Goal: Transaction & Acquisition: Purchase product/service

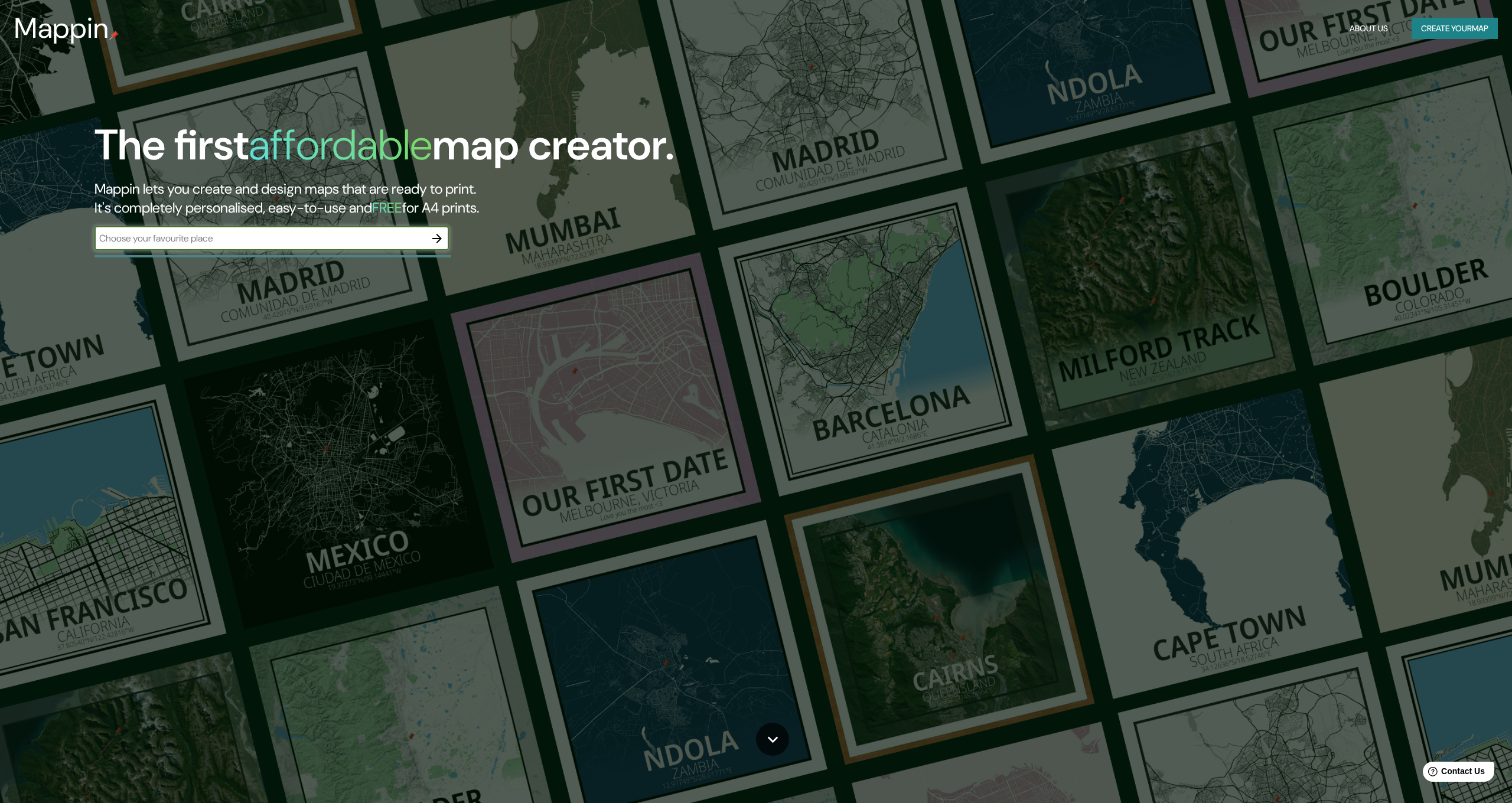
click at [285, 238] on input "text" at bounding box center [260, 238] width 331 height 14
type input "cordoba"
click at [432, 236] on icon "button" at bounding box center [437, 238] width 14 height 14
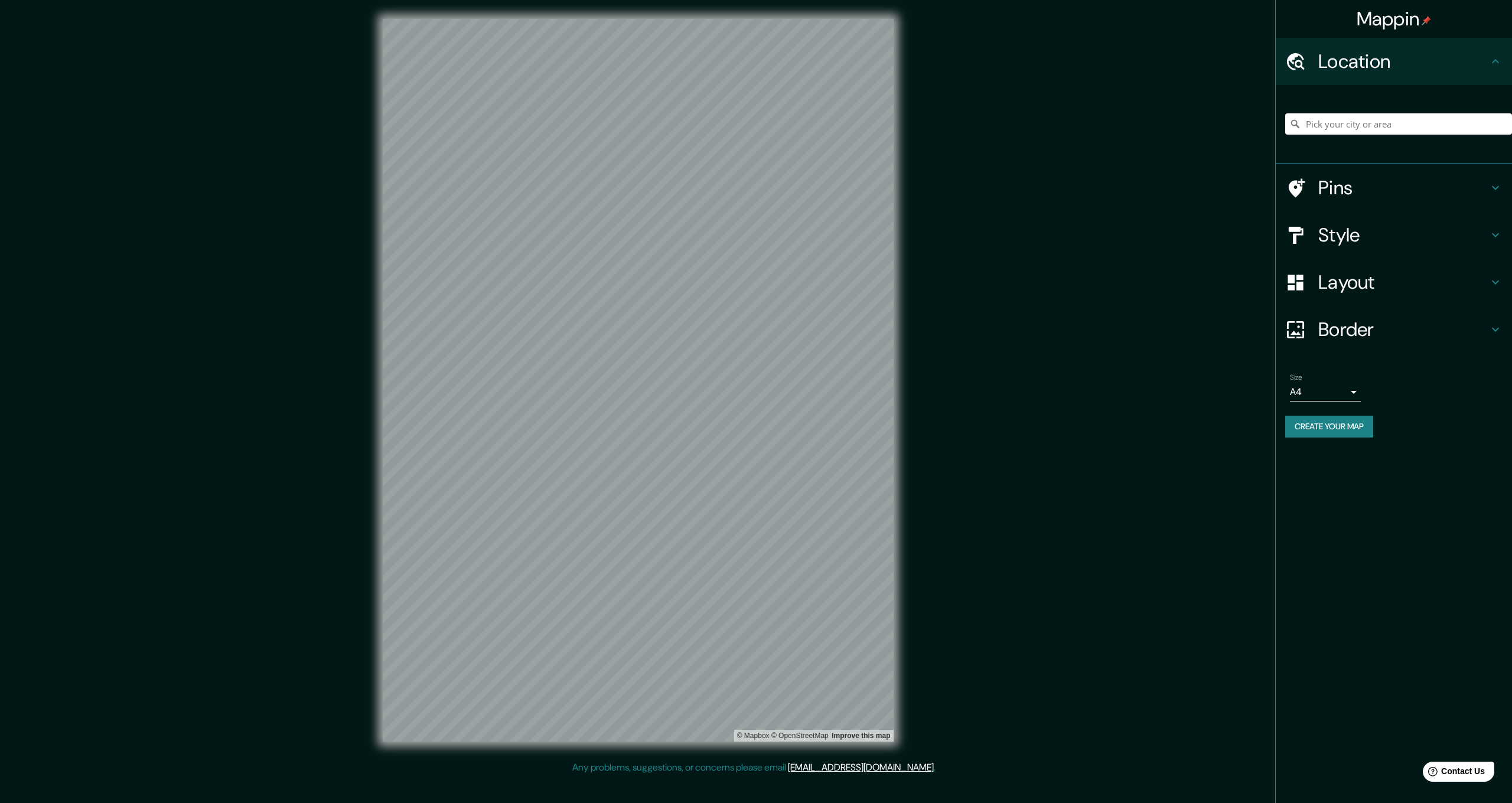
click at [1353, 124] on input "Pick your city or area" at bounding box center [1398, 124] width 227 height 22
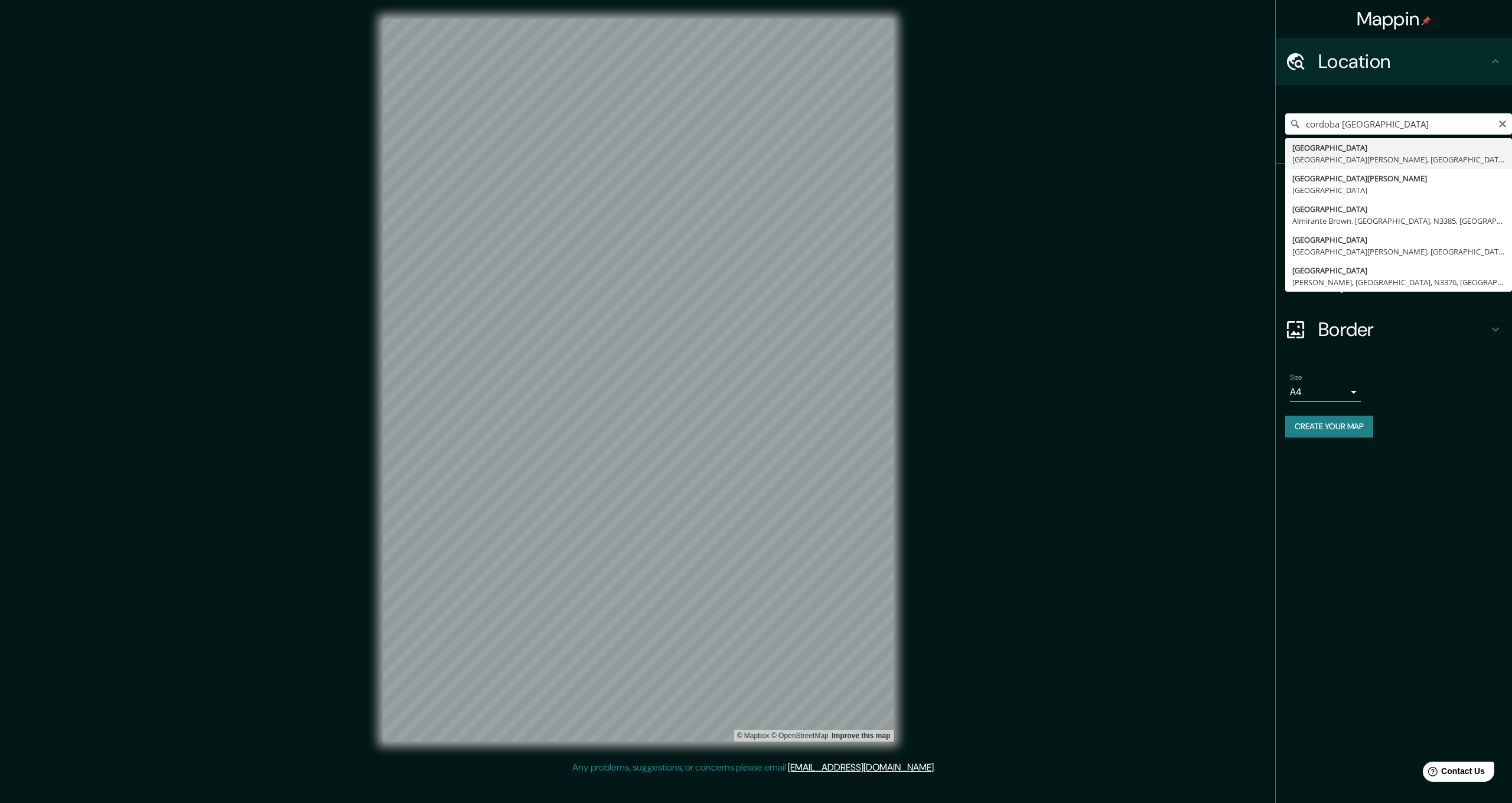
type input "[GEOGRAPHIC_DATA], [GEOGRAPHIC_DATA][PERSON_NAME], [GEOGRAPHIC_DATA]"
click at [1497, 326] on icon at bounding box center [1496, 329] width 14 height 14
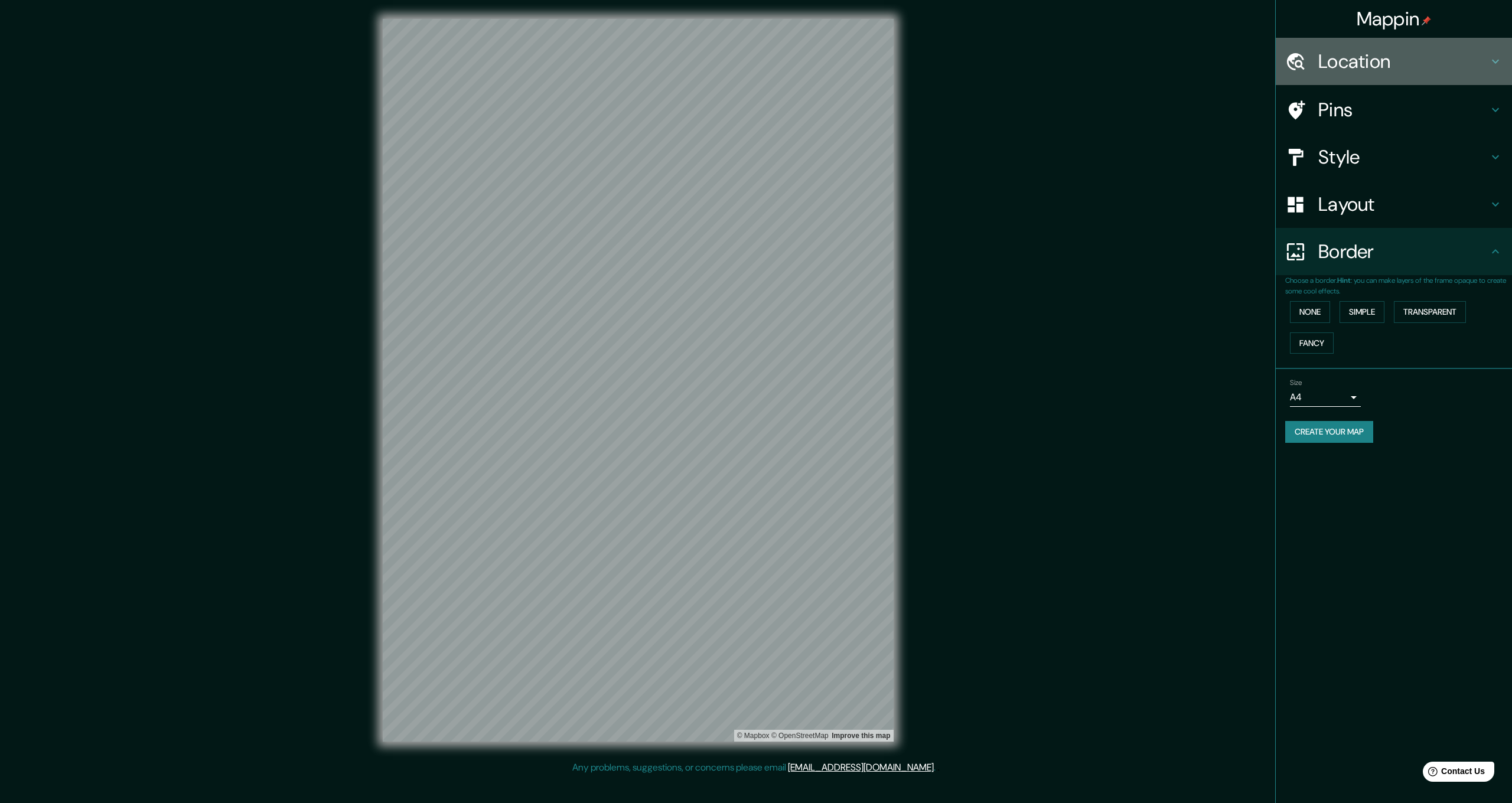
click at [1356, 66] on h4 "Location" at bounding box center [1403, 61] width 170 height 23
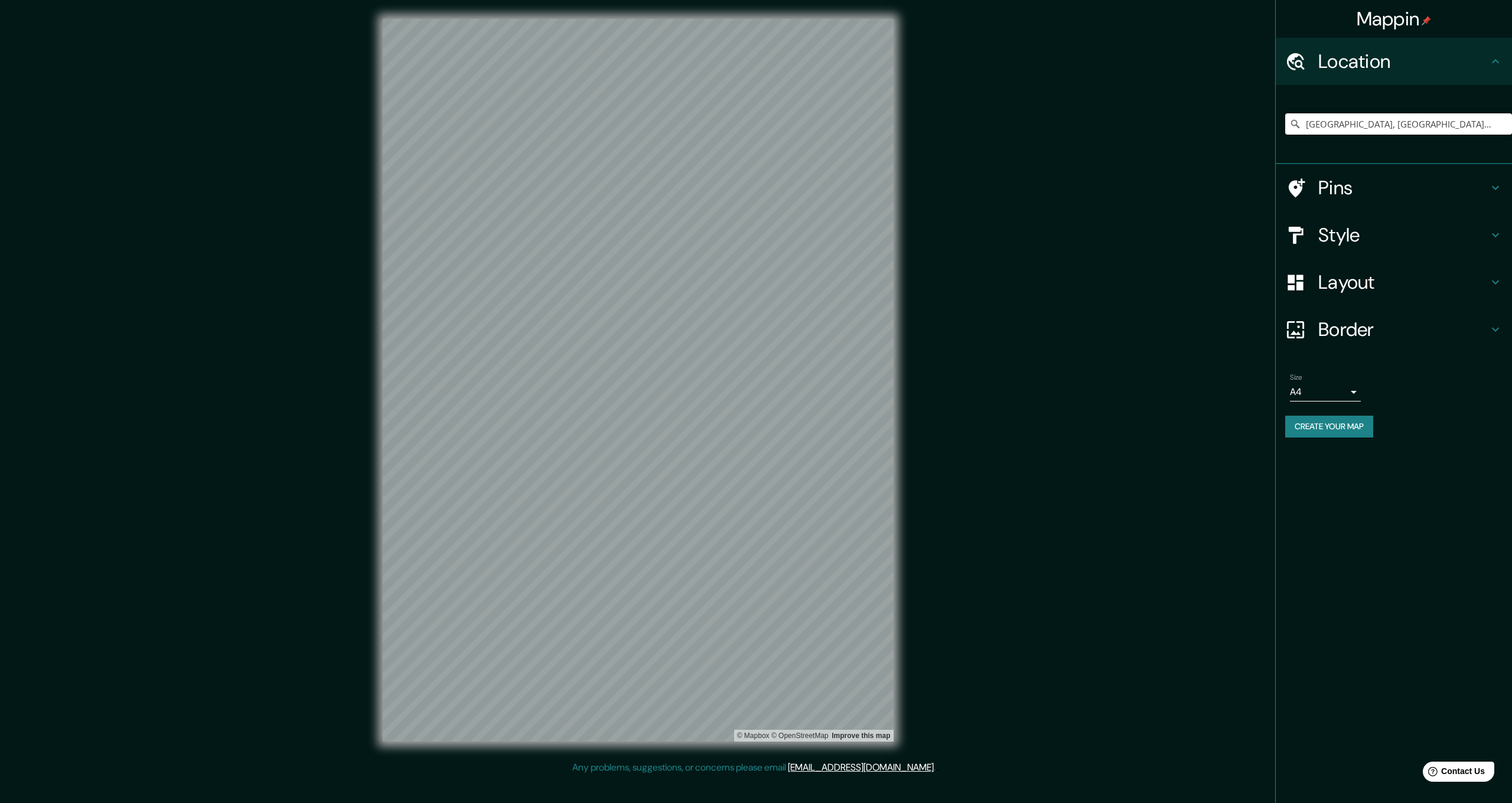
click at [1347, 186] on h4 "Pins" at bounding box center [1403, 187] width 170 height 23
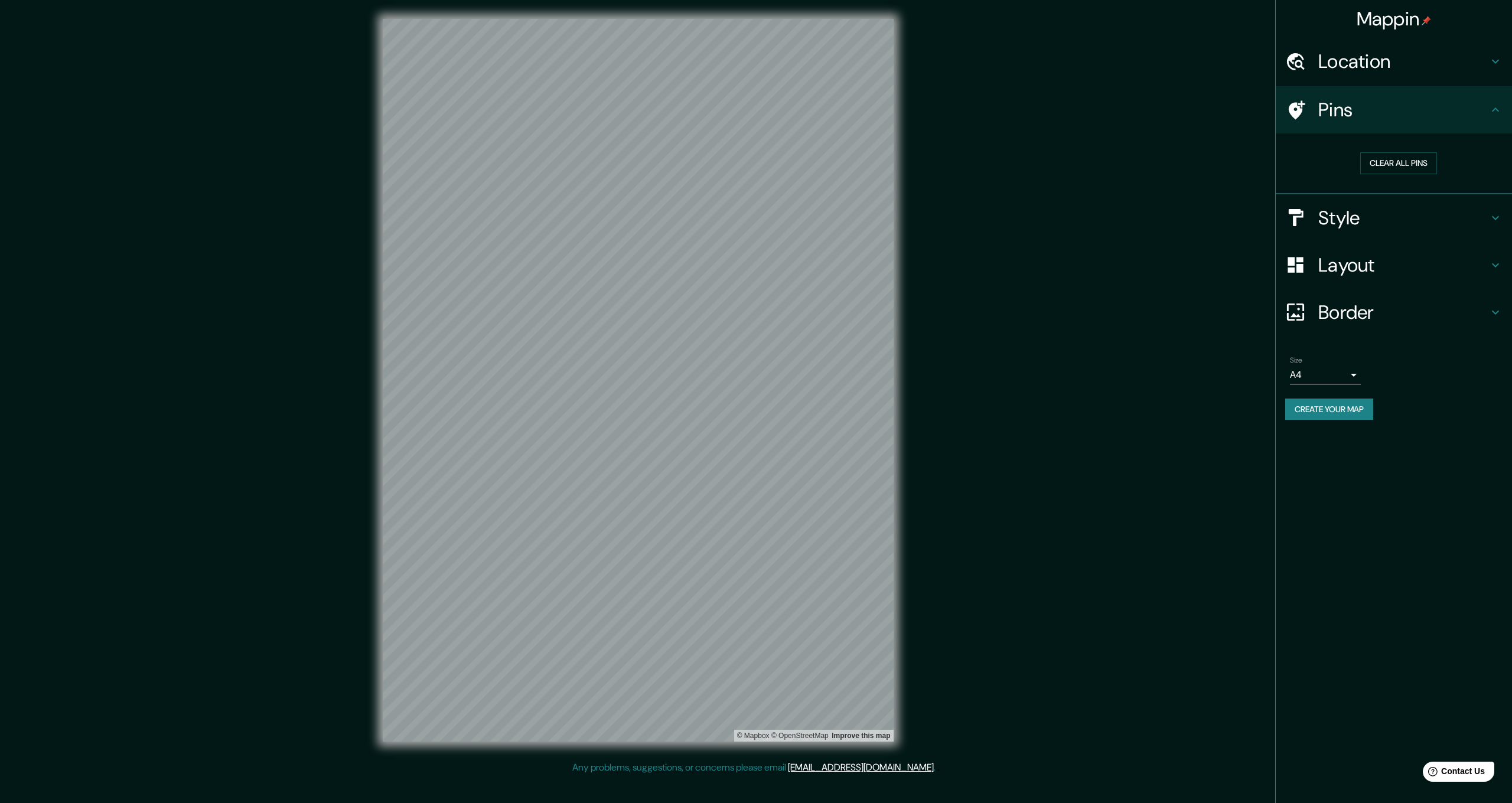
click at [1335, 212] on h4 "Style" at bounding box center [1403, 217] width 170 height 23
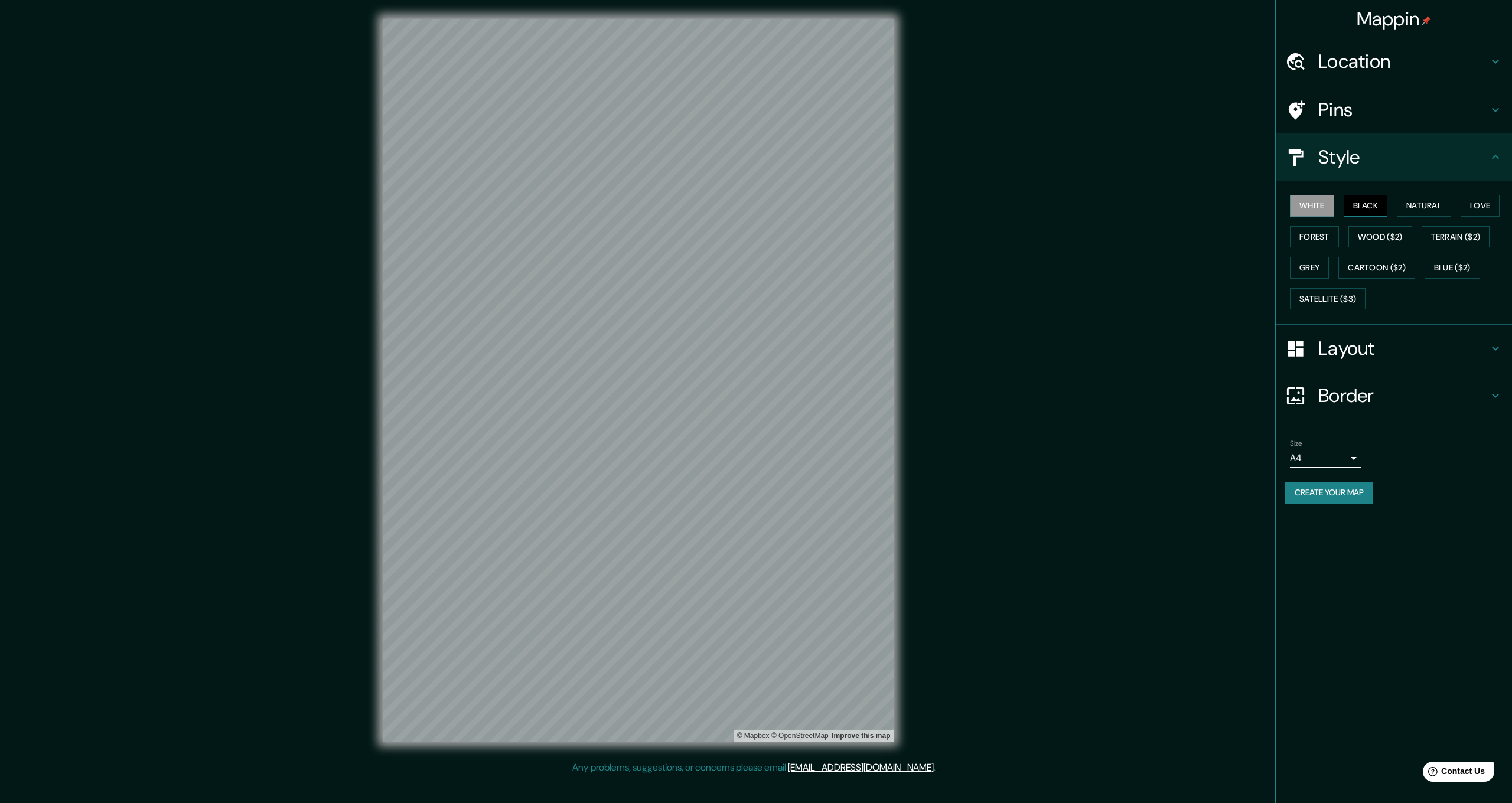
click at [1379, 199] on button "Black" at bounding box center [1366, 205] width 44 height 22
click at [1419, 201] on button "Natural" at bounding box center [1424, 205] width 55 height 22
click at [1480, 202] on button "Love" at bounding box center [1480, 205] width 39 height 22
click at [1313, 236] on button "Forest" at bounding box center [1314, 236] width 49 height 22
click at [1394, 233] on button "Wood ($2)" at bounding box center [1380, 236] width 64 height 22
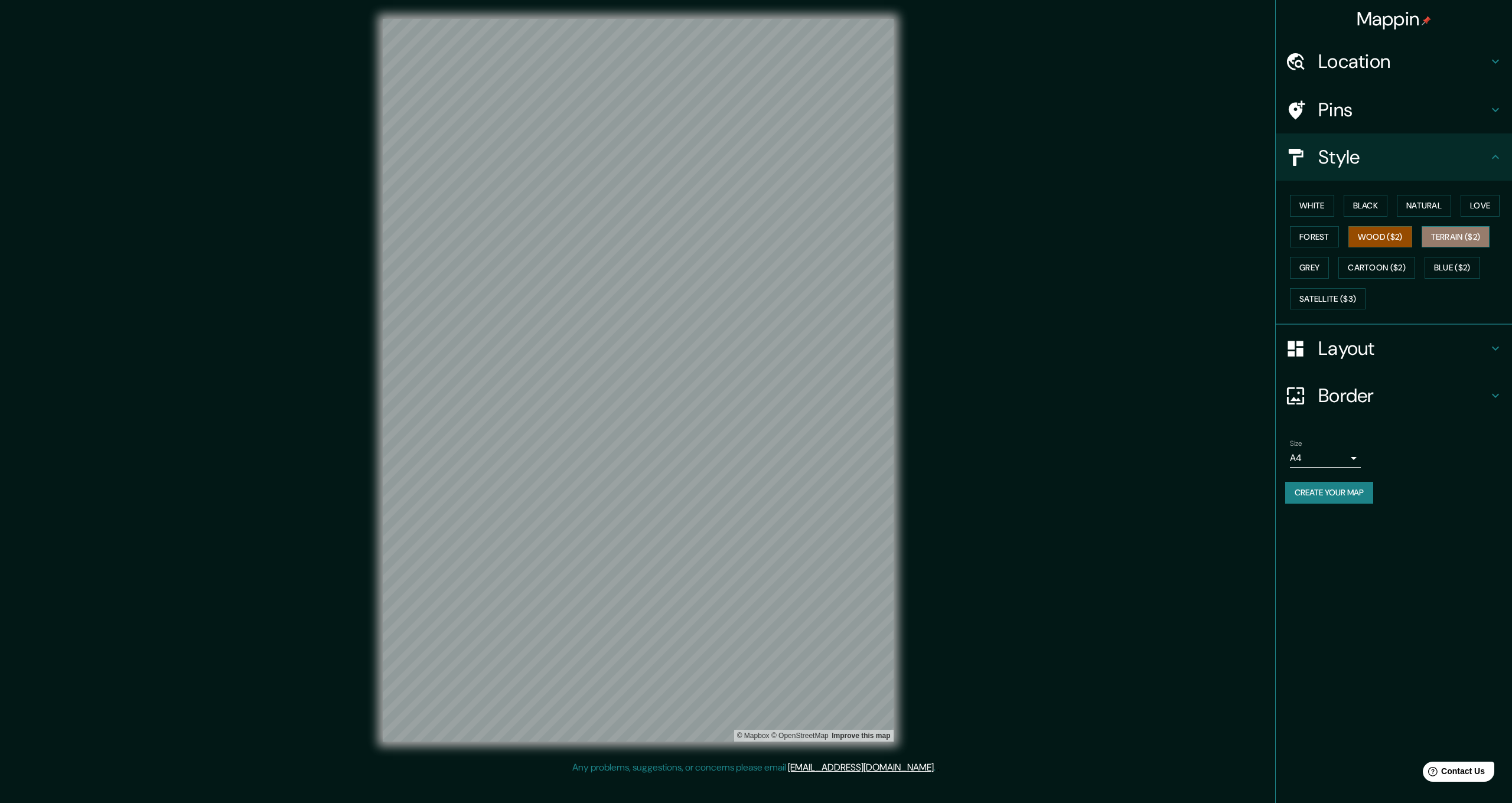
click at [1467, 234] on button "Terrain ($2)" at bounding box center [1456, 236] width 68 height 22
click at [1316, 265] on button "Grey" at bounding box center [1309, 268] width 39 height 22
click at [1385, 270] on button "Cartoon ($2)" at bounding box center [1377, 268] width 77 height 22
click at [1313, 235] on button "Forest" at bounding box center [1314, 236] width 49 height 22
click at [1472, 201] on button "Love" at bounding box center [1480, 205] width 39 height 22
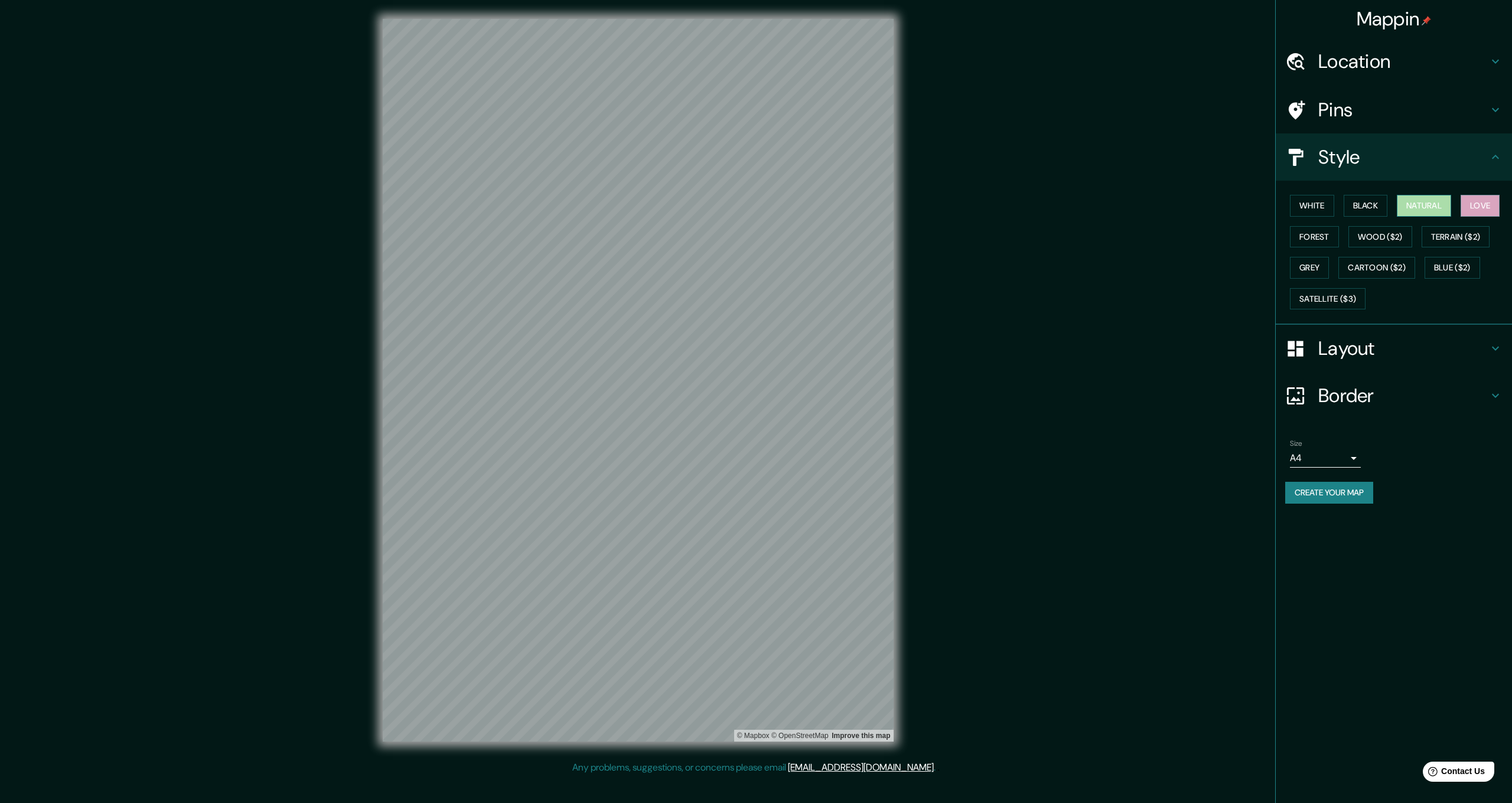
click at [1433, 203] on button "Natural" at bounding box center [1424, 205] width 55 height 22
click at [1369, 202] on button "Black" at bounding box center [1366, 205] width 44 height 22
click at [1318, 200] on button "White" at bounding box center [1312, 205] width 44 height 22
click at [904, 402] on div "© Mapbox © OpenStreetMap Improve this map" at bounding box center [638, 380] width 548 height 761
click at [1353, 452] on body "Mappin Location [GEOGRAPHIC_DATA], [GEOGRAPHIC_DATA][PERSON_NAME], [GEOGRAPHIC_…" at bounding box center [756, 401] width 1512 height 803
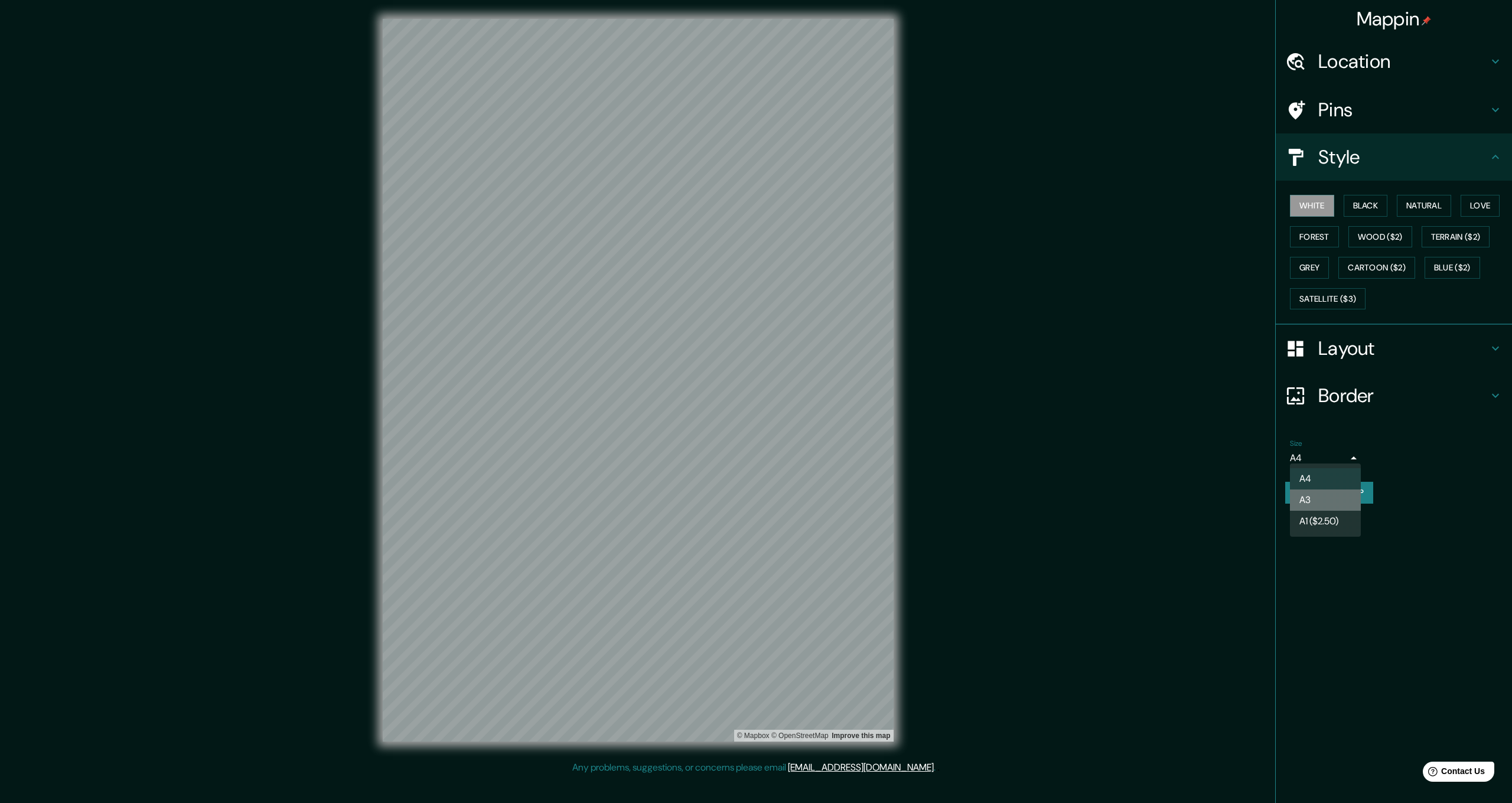
click at [1326, 496] on li "A3" at bounding box center [1326, 500] width 71 height 22
type input "a4"
click at [1355, 489] on button "Create your map" at bounding box center [1329, 492] width 88 height 22
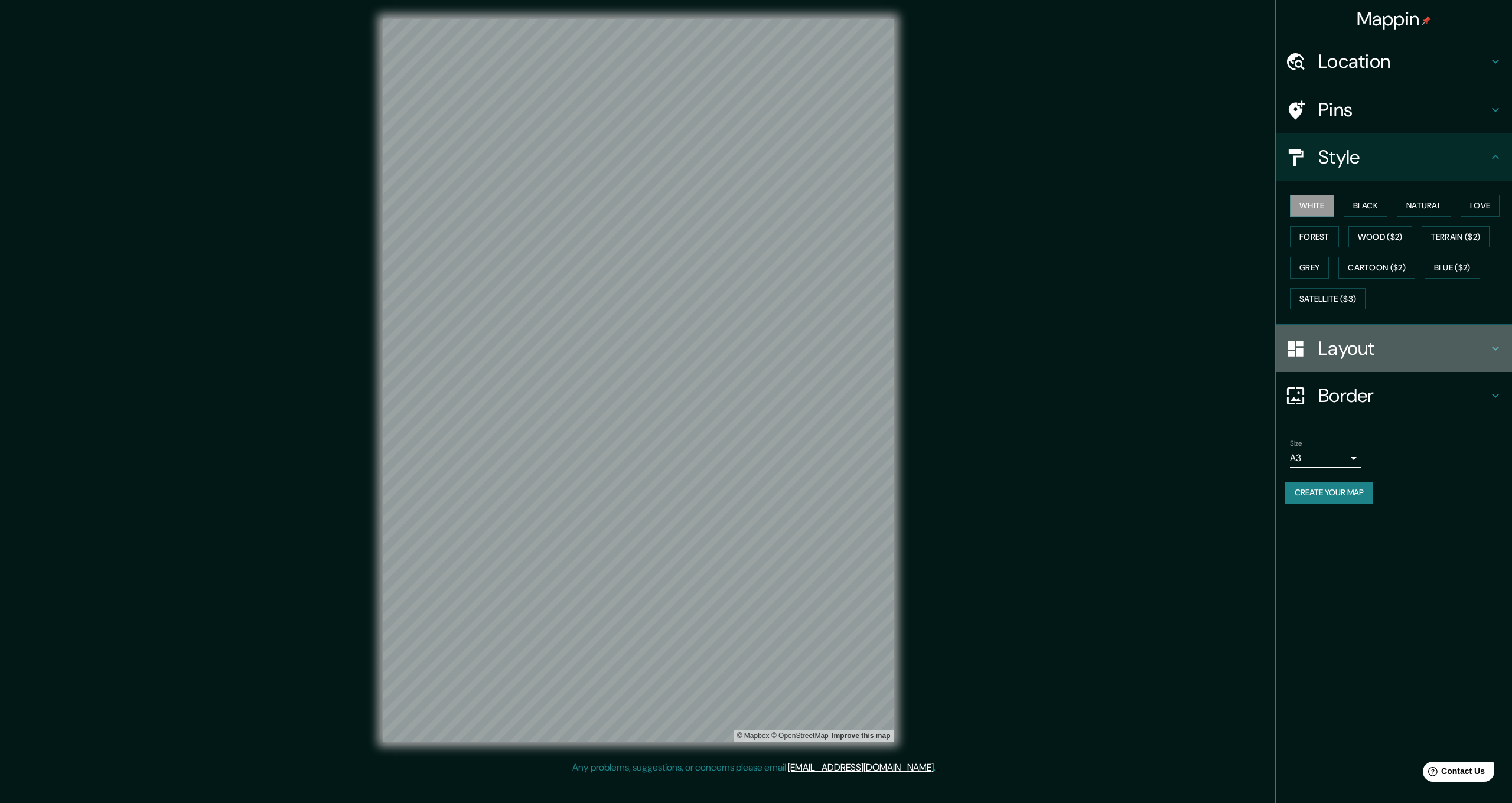
click at [1347, 346] on h4 "Layout" at bounding box center [1403, 348] width 170 height 23
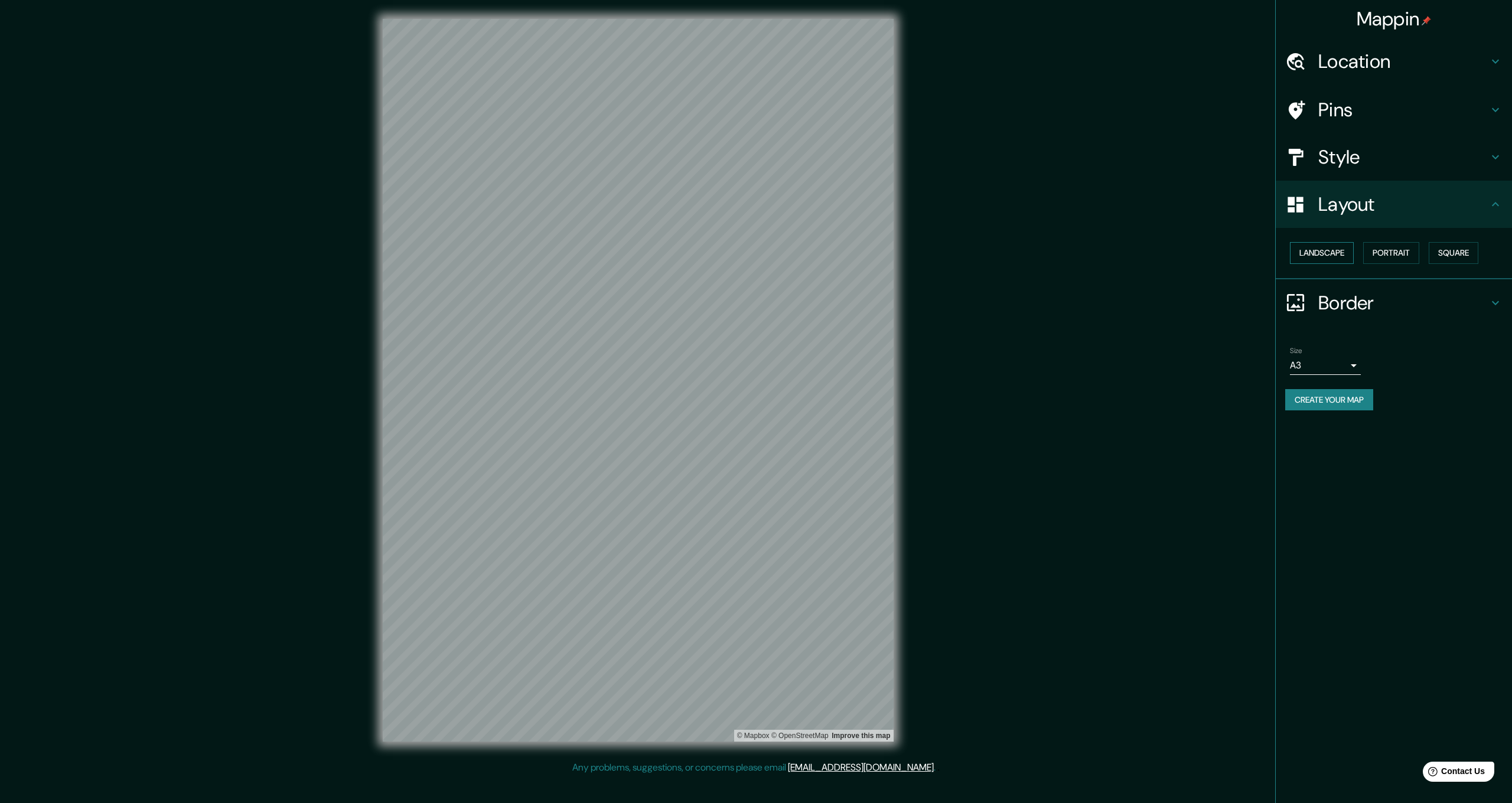
click at [1331, 251] on button "Landscape" at bounding box center [1322, 252] width 64 height 22
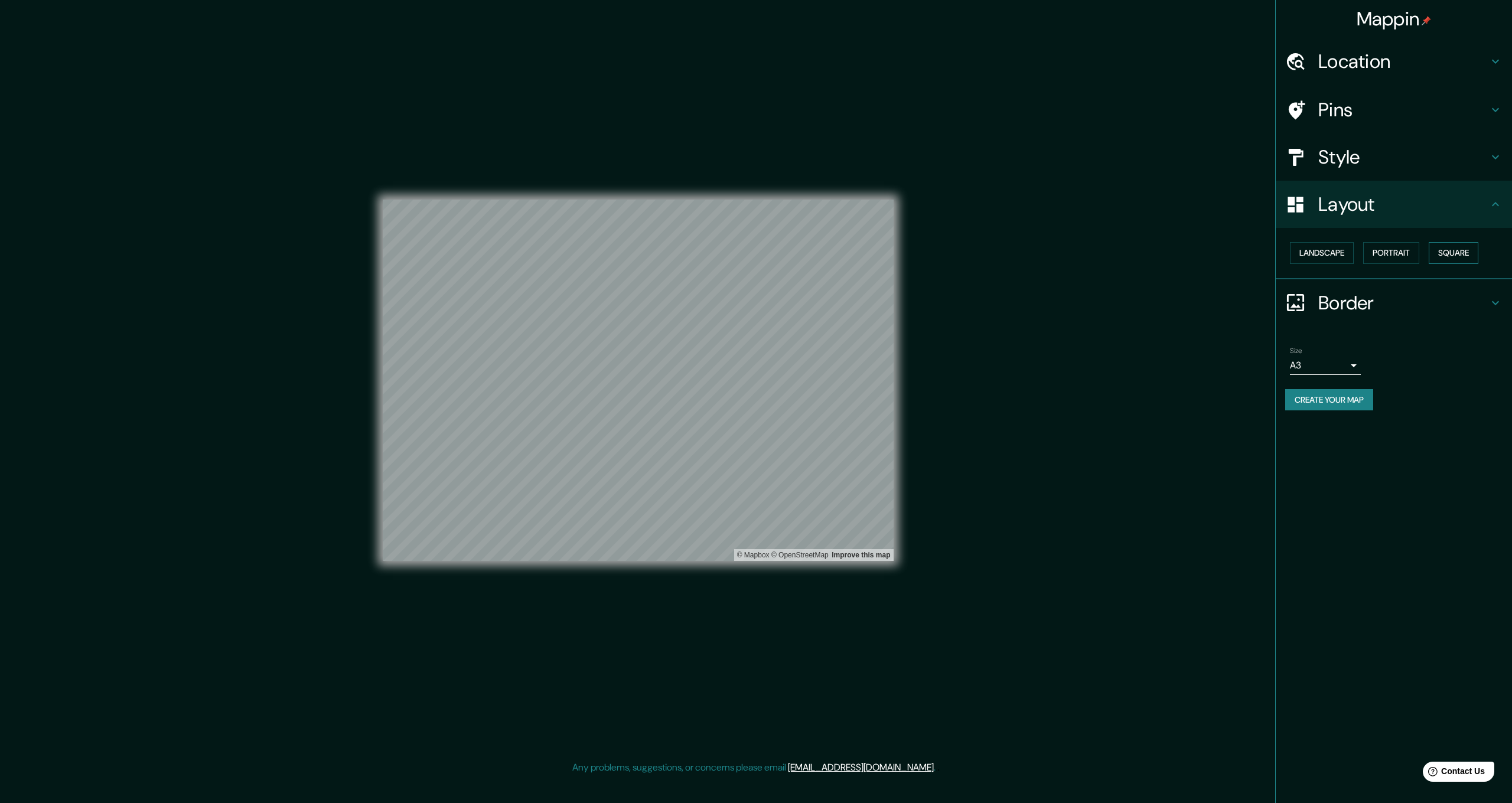
click at [1459, 253] on button "Square" at bounding box center [1453, 252] width 49 height 22
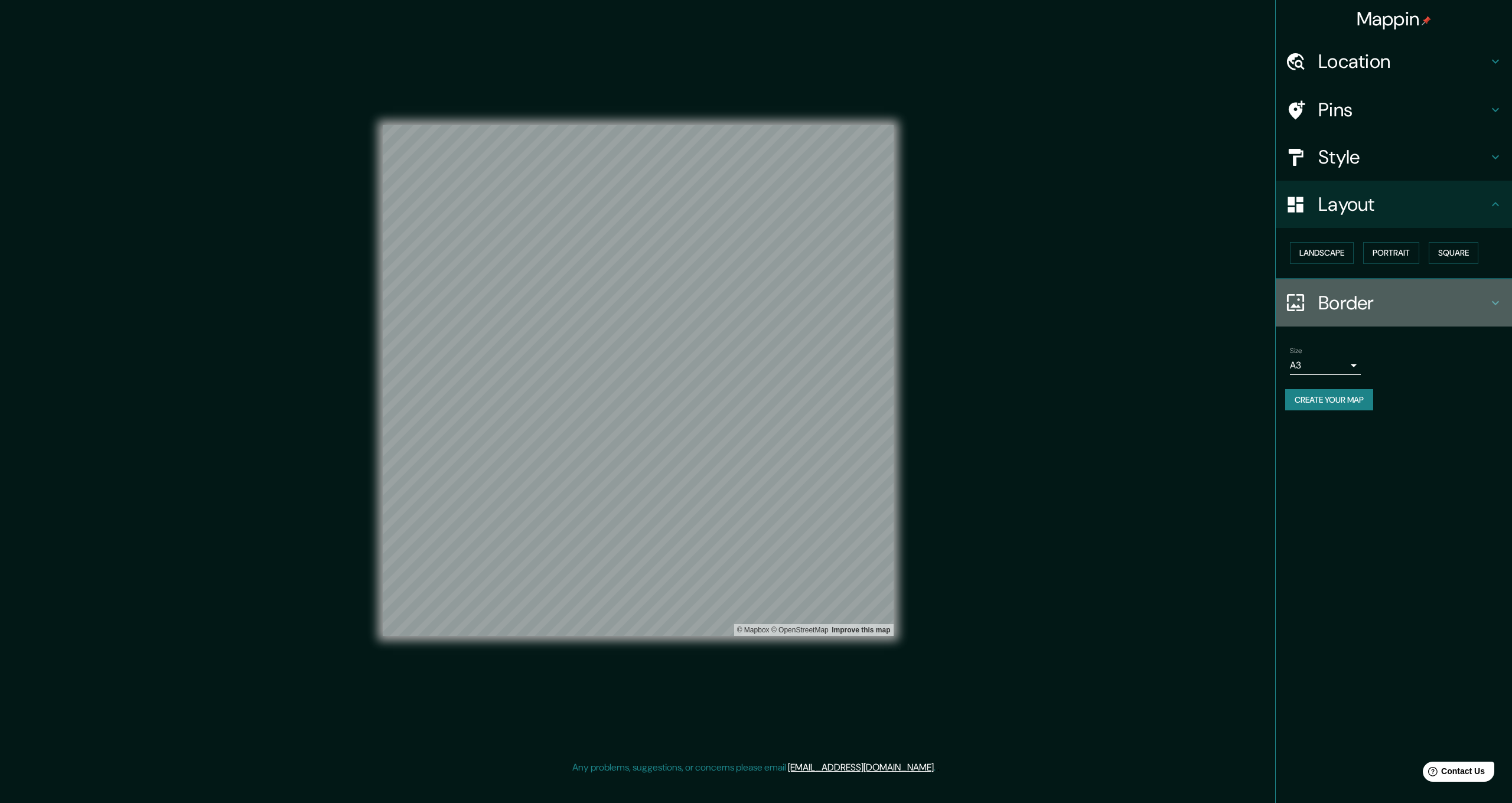
click at [1331, 299] on h4 "Border" at bounding box center [1403, 302] width 170 height 23
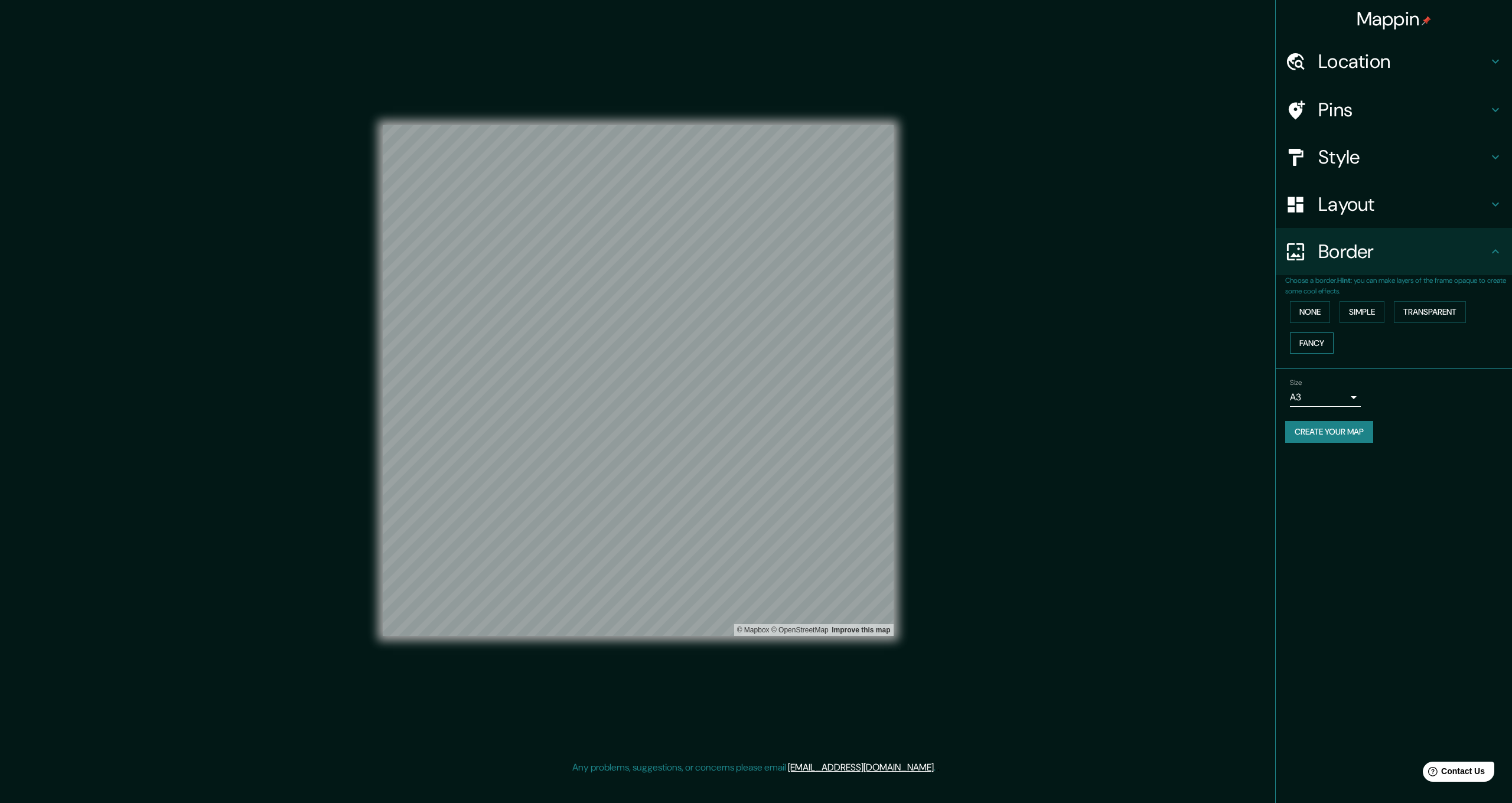
click at [1315, 338] on button "Fancy" at bounding box center [1312, 343] width 43 height 22
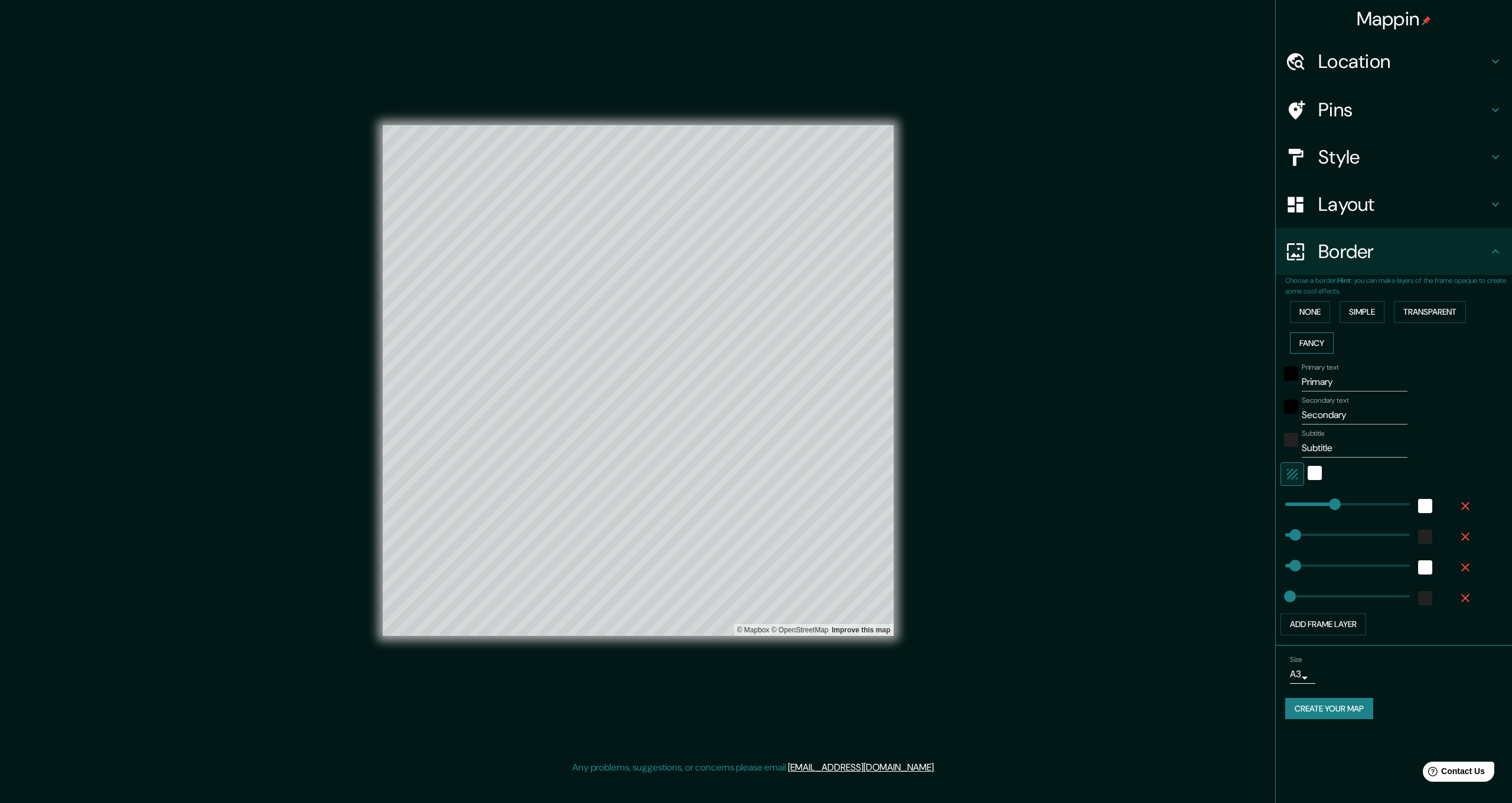
click at [1315, 338] on button "Fancy" at bounding box center [1312, 343] width 43 height 22
type input "69"
type input "35"
click at [1314, 307] on button "None" at bounding box center [1310, 312] width 40 height 22
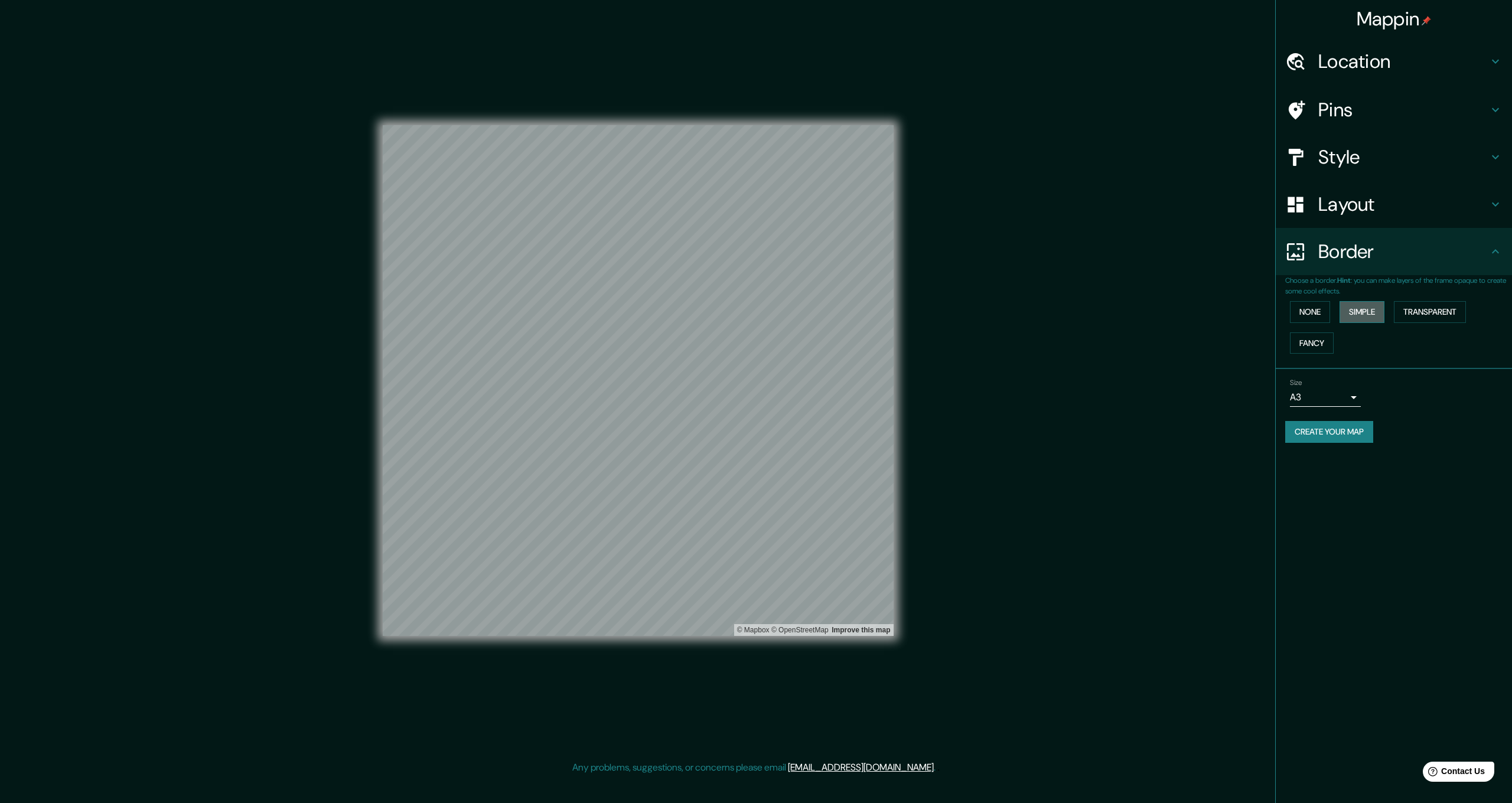
click at [1368, 306] on button "Simple" at bounding box center [1362, 312] width 45 height 22
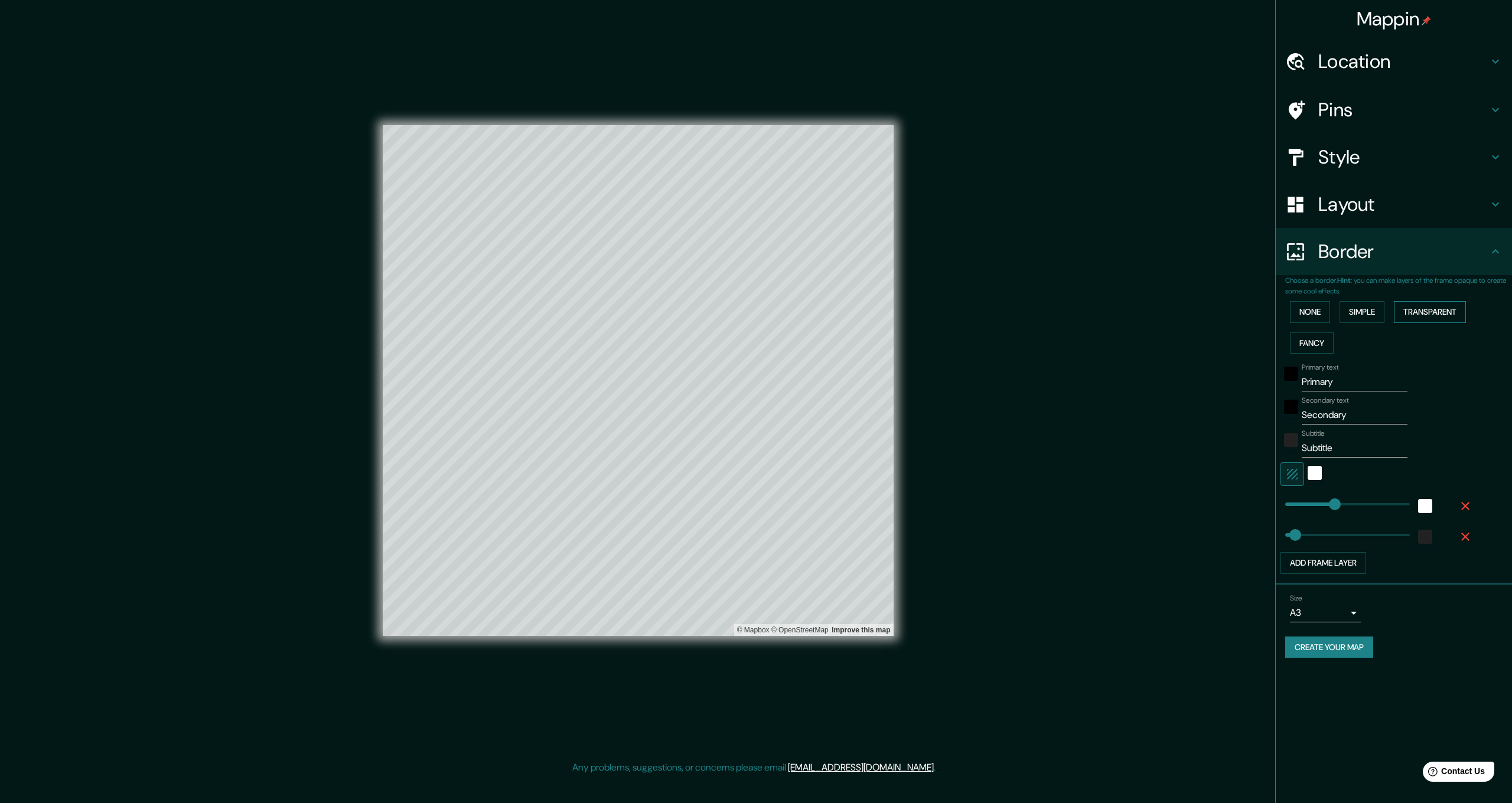
click at [1420, 307] on button "Transparent" at bounding box center [1430, 312] width 72 height 22
click at [1320, 334] on button "Fancy" at bounding box center [1312, 343] width 43 height 22
click at [1321, 311] on button "None" at bounding box center [1310, 312] width 40 height 22
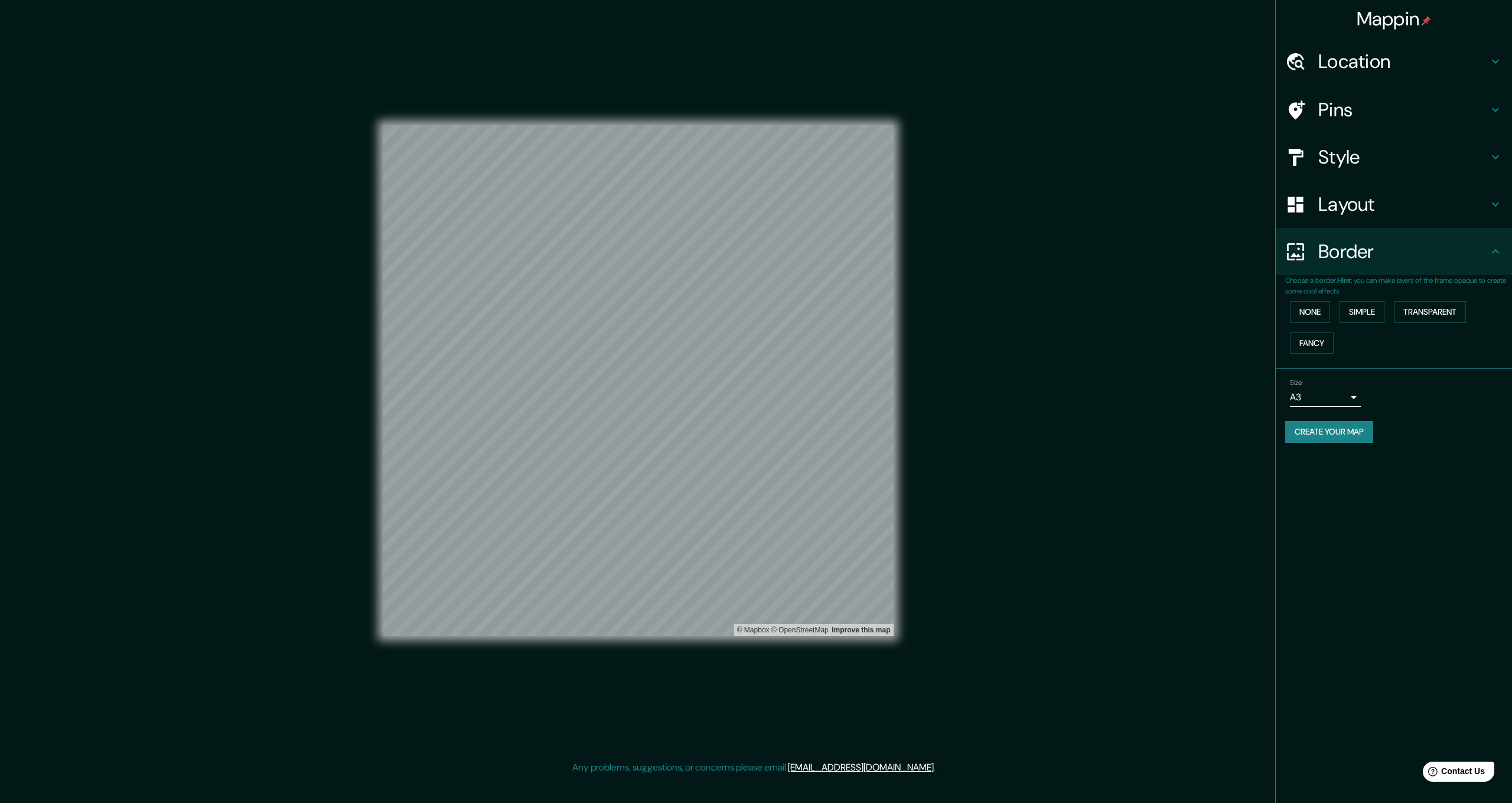
click at [1353, 429] on button "Create your map" at bounding box center [1329, 431] width 88 height 22
click at [1356, 427] on button "Create your map" at bounding box center [1329, 431] width 88 height 22
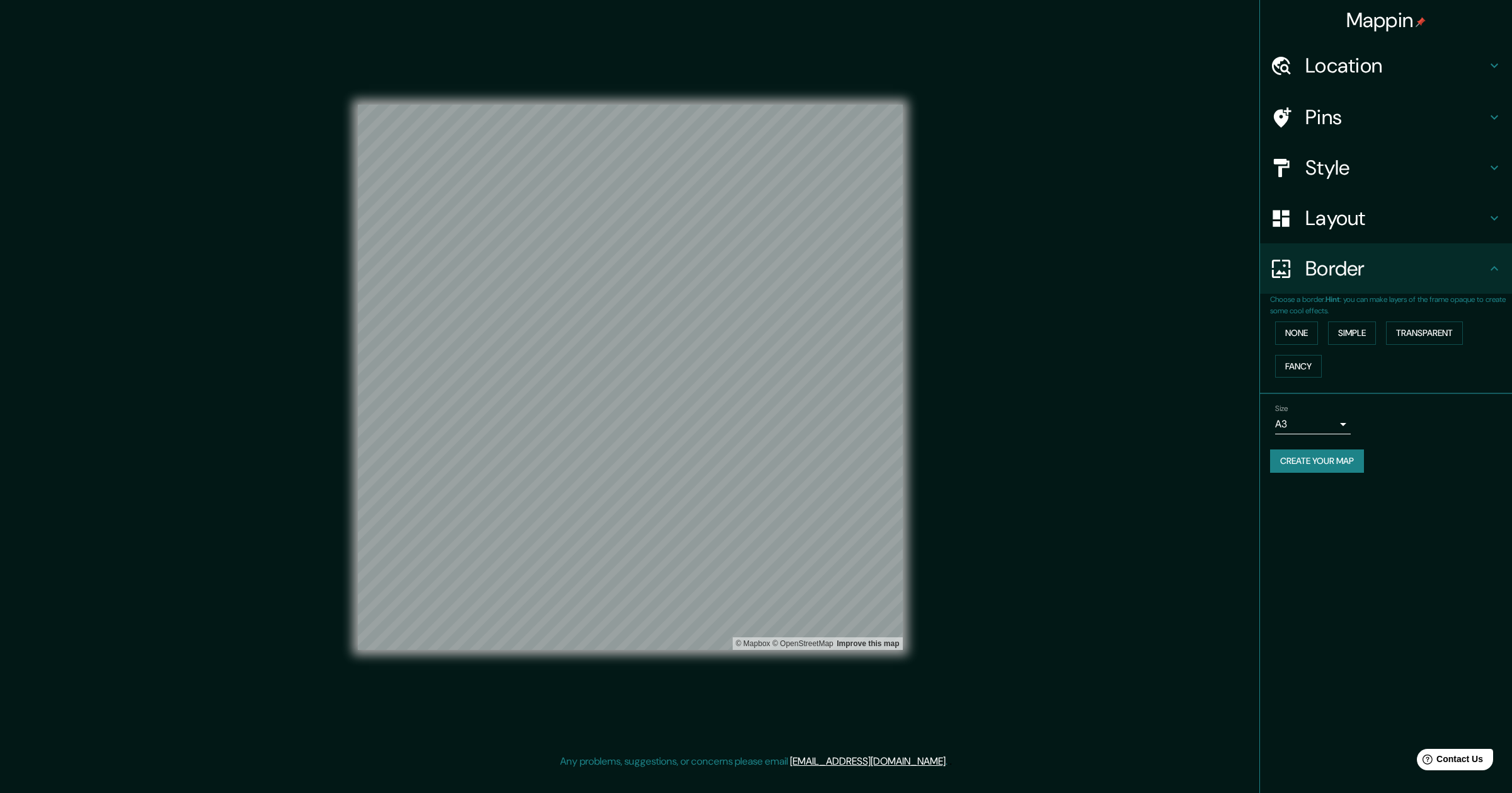
click at [1386, 21] on h4 "Mappin" at bounding box center [1386, 19] width 80 height 25
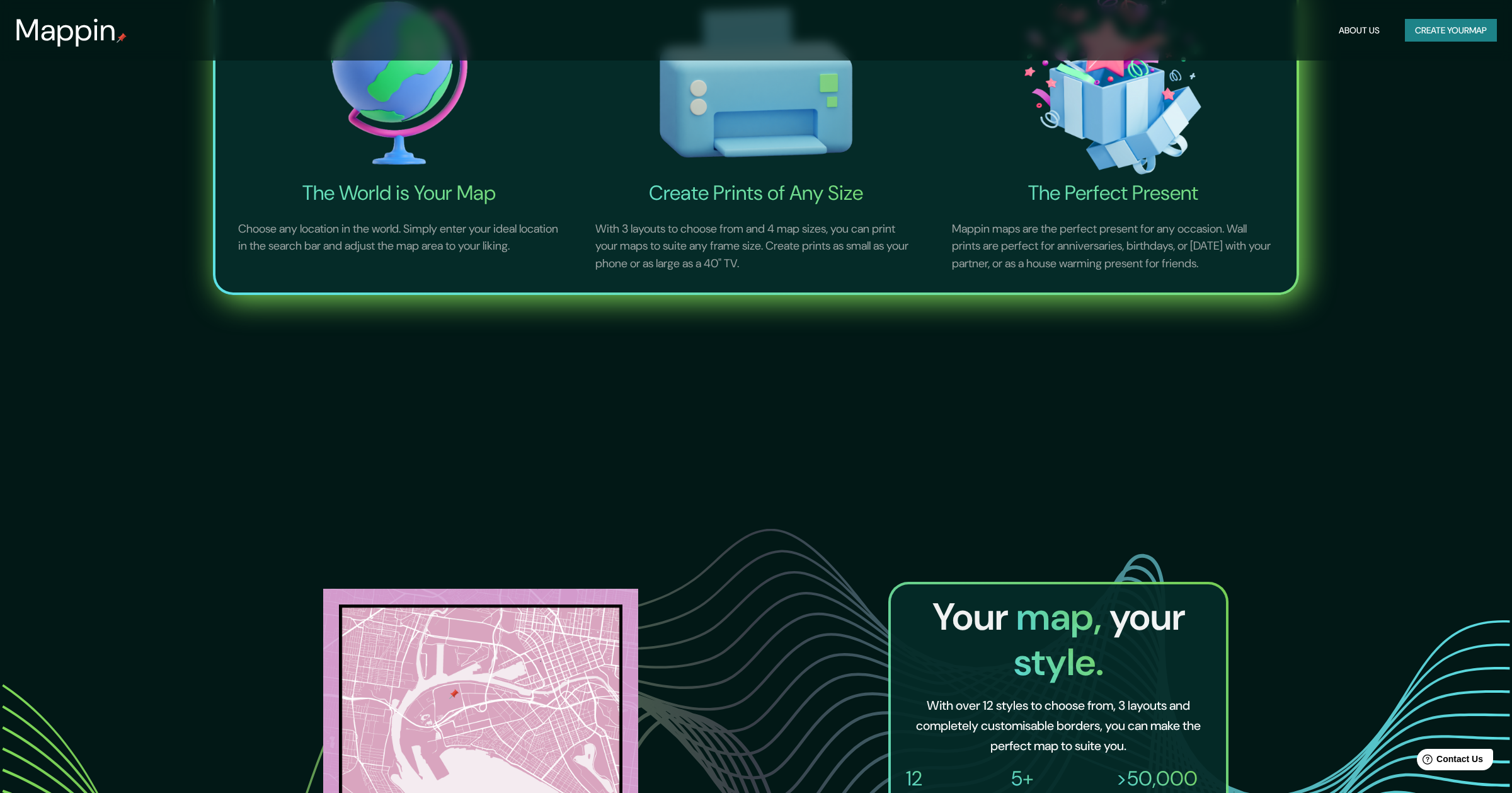
scroll to position [905, 0]
